Goal: Book appointment/travel/reservation

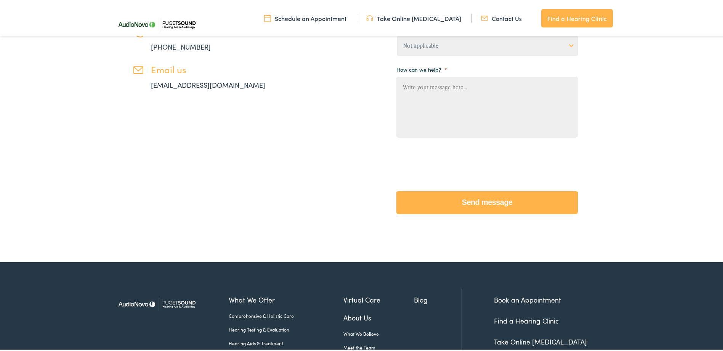
scroll to position [305, 0]
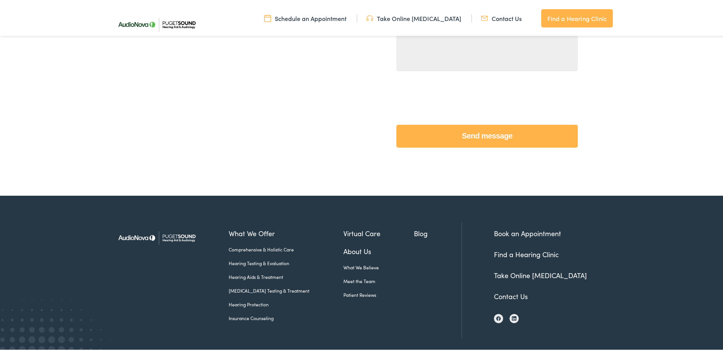
click at [520, 251] on link "Find a Hearing Clinic" at bounding box center [526, 253] width 65 height 10
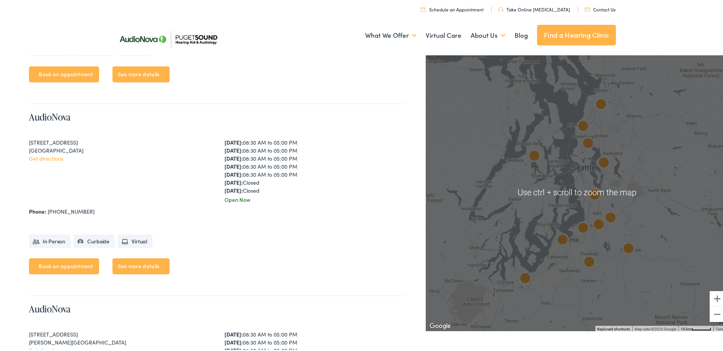
scroll to position [305, 0]
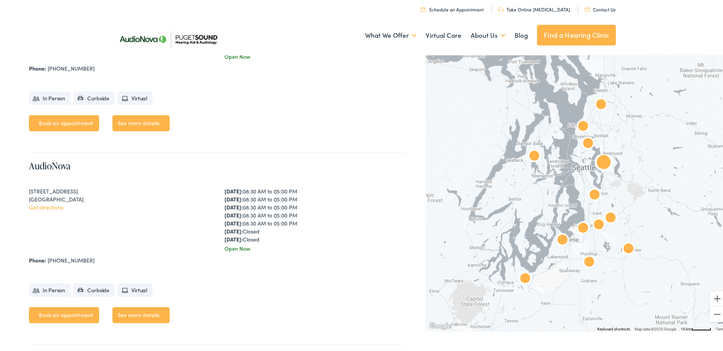
click at [143, 310] on link "See more details" at bounding box center [140, 313] width 57 height 16
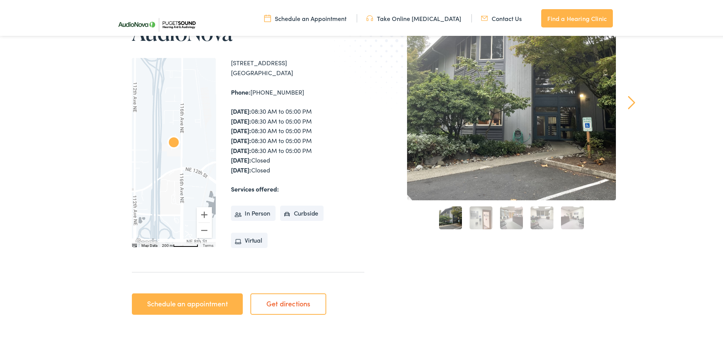
scroll to position [114, 0]
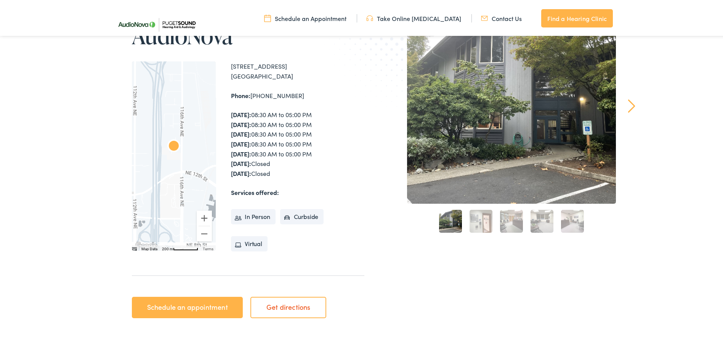
click at [191, 302] on link "Schedule an appointment" at bounding box center [187, 305] width 111 height 21
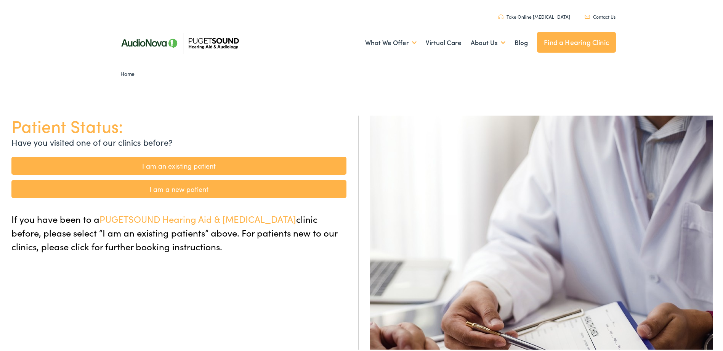
click at [172, 160] on link "I am an existing patient" at bounding box center [178, 164] width 335 height 18
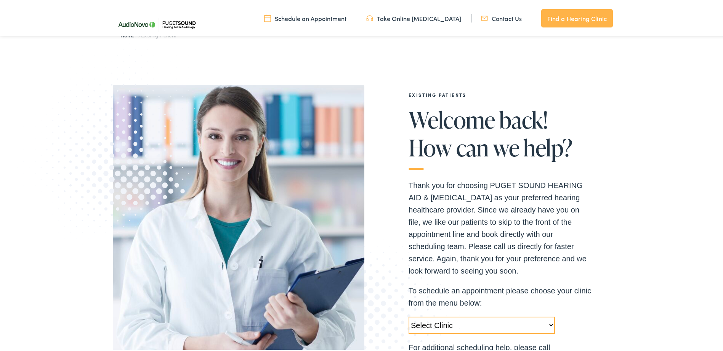
scroll to position [152, 0]
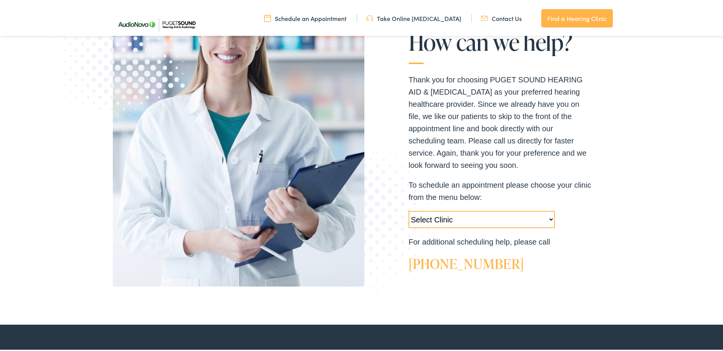
click at [448, 216] on select "Select Clinic Tukwila-WA-AudioNova 14900 Interurban Ave S #185 Tacoma-WA-AudioN…" at bounding box center [481, 217] width 146 height 17
select select "[URL][DOMAIN_NAME]"
click at [408, 209] on select "Select Clinic [GEOGRAPHIC_DATA]-[GEOGRAPHIC_DATA]-AudioNova [STREET_ADDRESS]-Au…" at bounding box center [481, 217] width 146 height 17
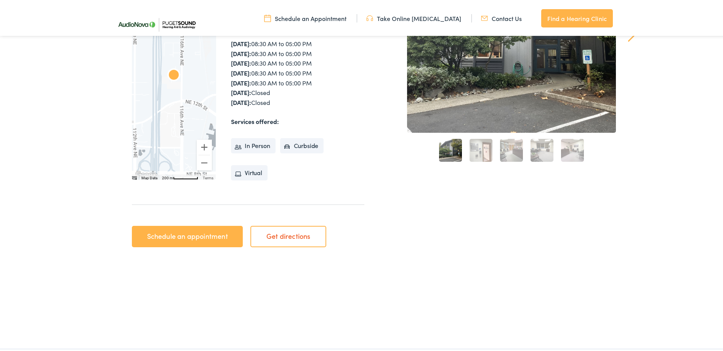
scroll to position [191, 0]
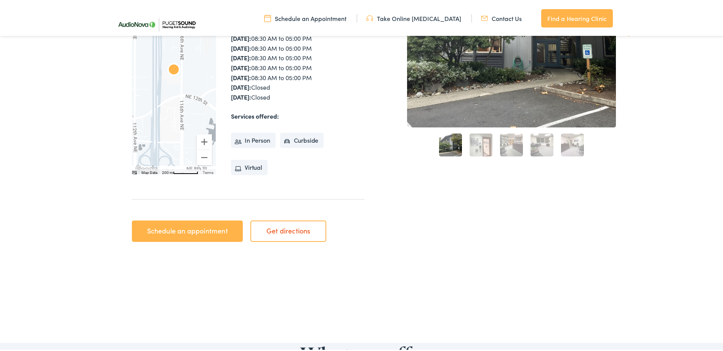
click at [199, 232] on link "Schedule an appointment" at bounding box center [187, 229] width 111 height 21
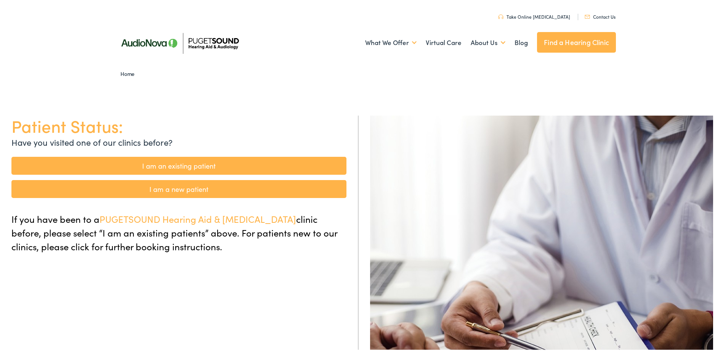
click at [203, 166] on link "I am an existing patient" at bounding box center [178, 164] width 335 height 18
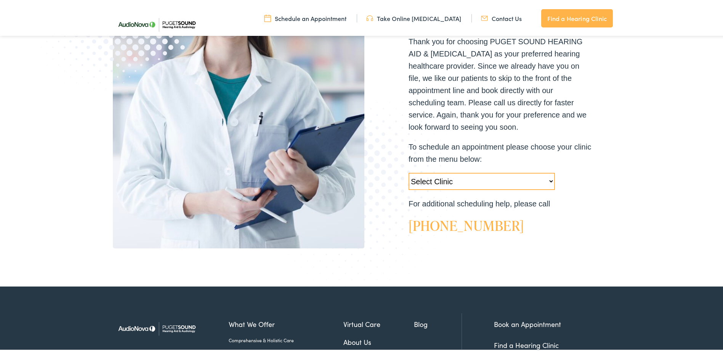
click at [476, 177] on select "Select Clinic Tukwila-WA-AudioNova 14900 Interurban Ave S #185 Tacoma-WA-AudioN…" at bounding box center [481, 179] width 146 height 17
select select "https://pshearing.alpacaaudiology.com/locations/bellevue-wa/"
click at [408, 171] on select "Select Clinic Tukwila-WA-AudioNova 14900 Interurban Ave S #185 Tacoma-WA-AudioN…" at bounding box center [481, 179] width 146 height 17
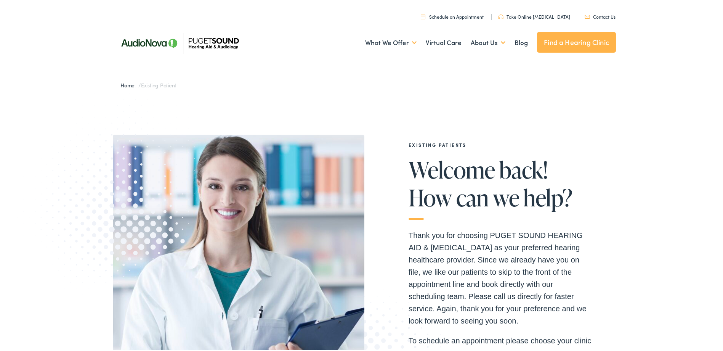
click at [602, 12] on link "Contact Us" at bounding box center [599, 15] width 31 height 6
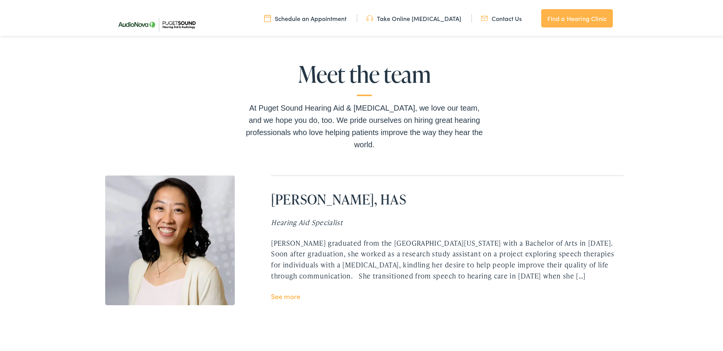
scroll to position [1448, 0]
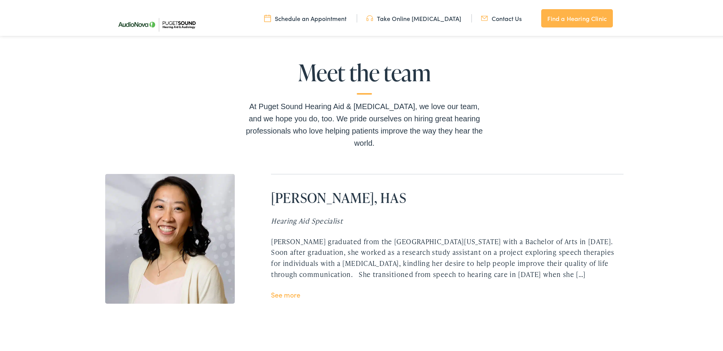
click at [291, 292] on link "See more" at bounding box center [285, 293] width 29 height 10
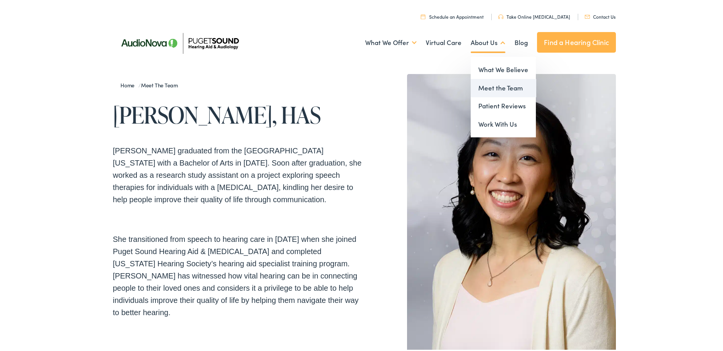
click at [498, 86] on link "Meet the Team" at bounding box center [503, 86] width 65 height 18
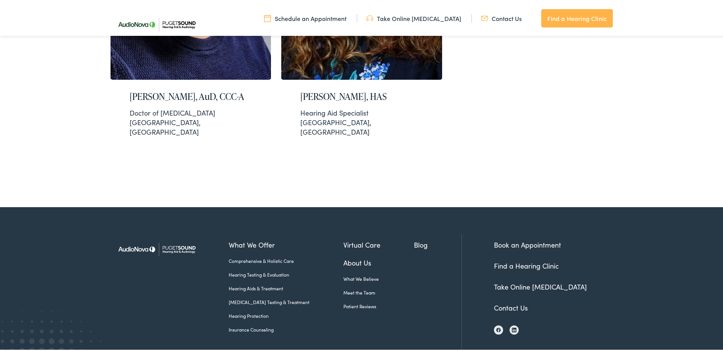
scroll to position [1641, 0]
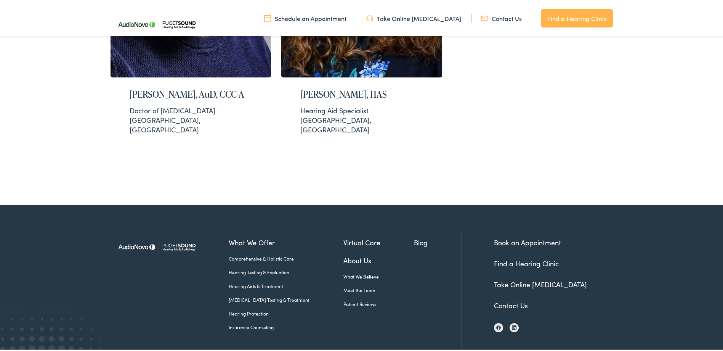
click at [517, 236] on link "Book an Appointment" at bounding box center [527, 241] width 67 height 10
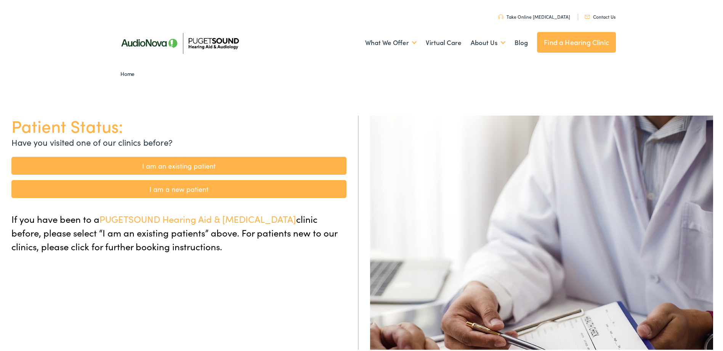
click at [201, 191] on link "I am a new patient" at bounding box center [178, 187] width 335 height 18
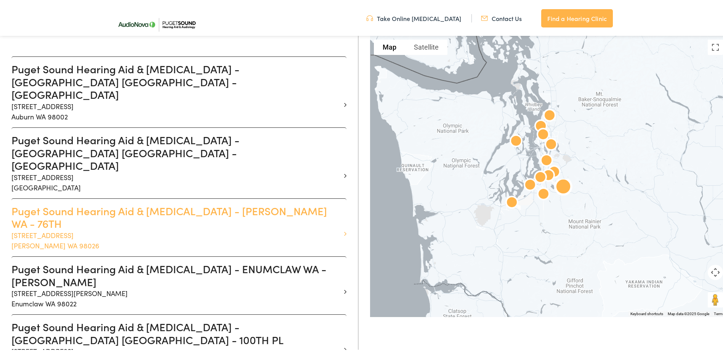
scroll to position [229, 0]
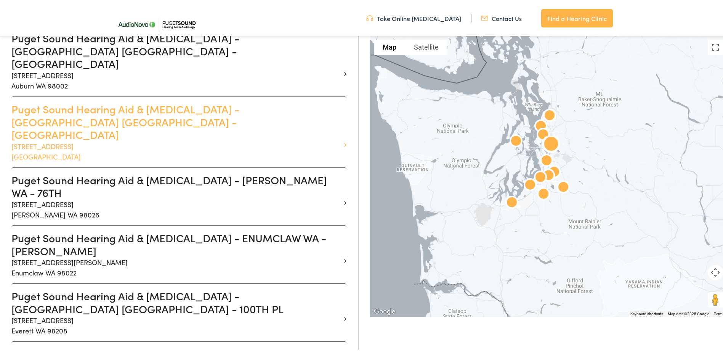
click at [205, 139] on p "1515 116th Ave NE #300 Bellevue WA 98004" at bounding box center [175, 149] width 329 height 21
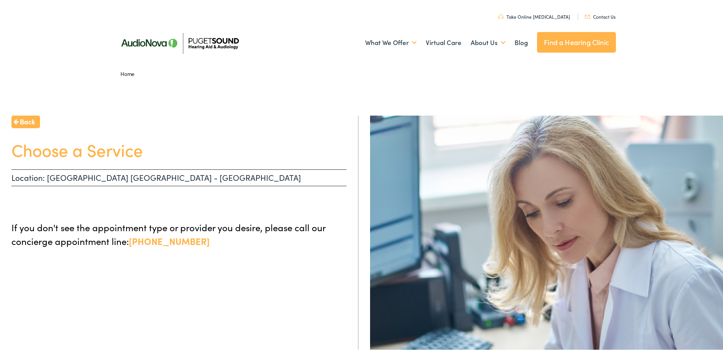
click at [102, 179] on p "Location: BELLEVUE WA - 116TH AVE" at bounding box center [178, 176] width 335 height 17
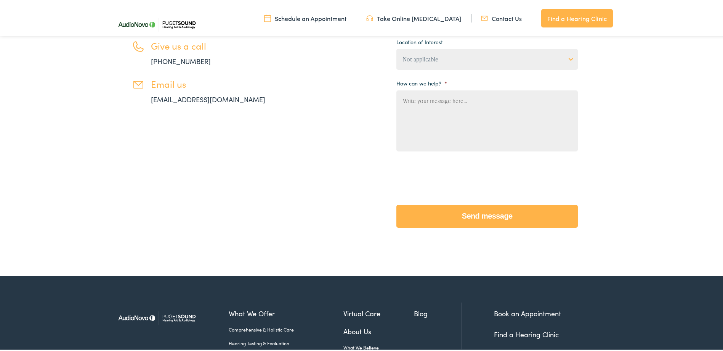
scroll to position [335, 0]
